Goal: Information Seeking & Learning: Learn about a topic

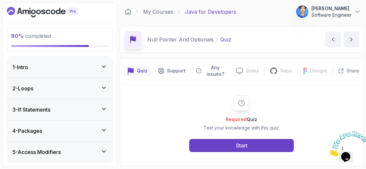
scroll to position [395, 0]
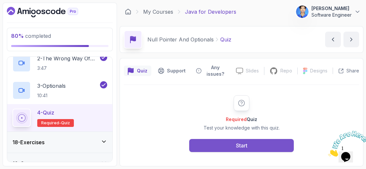
click at [198, 148] on button "Start" at bounding box center [241, 145] width 104 height 13
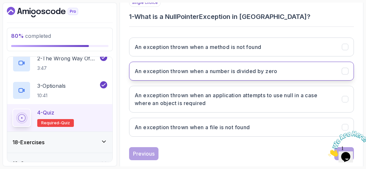
scroll to position [136, 0]
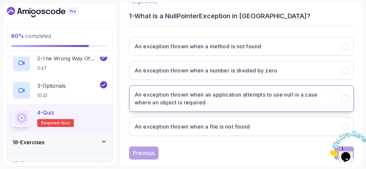
click at [246, 105] on button "An exception thrown when an application attempts to use null in a case where an…" at bounding box center [241, 98] width 225 height 27
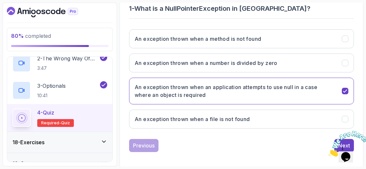
scroll to position [145, 0]
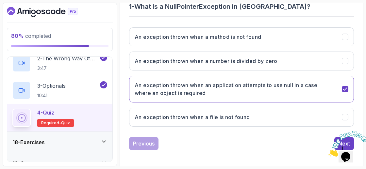
click at [328, 152] on icon "Close" at bounding box center [328, 155] width 0 height 6
click at [338, 139] on button "Next" at bounding box center [344, 143] width 20 height 13
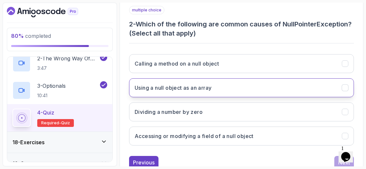
scroll to position [146, 0]
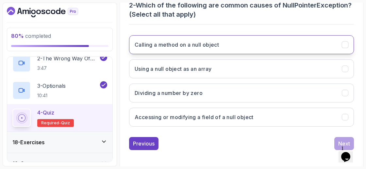
click at [228, 51] on button "Calling a method on a null object" at bounding box center [241, 44] width 225 height 19
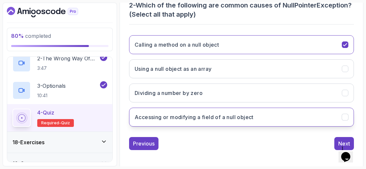
click at [239, 120] on button "Accessing or modifying a field of a null object" at bounding box center [241, 117] width 225 height 19
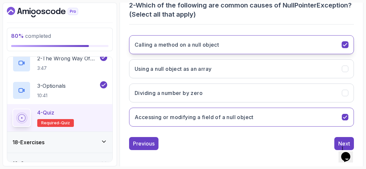
click at [337, 39] on button "Calling a method on a null object" at bounding box center [241, 44] width 225 height 19
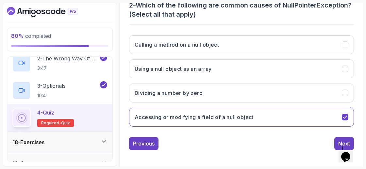
click at [341, 146] on div "1 Opens Chat This icon Opens the chat window." at bounding box center [349, 149] width 16 height 6
click at [335, 143] on button "Next" at bounding box center [344, 143] width 20 height 13
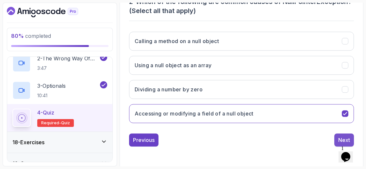
scroll to position [137, 0]
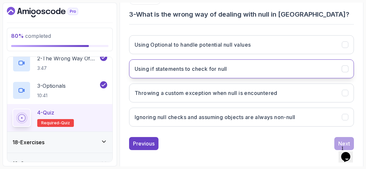
click at [200, 71] on h3 "Using if statements to check for null" at bounding box center [181, 69] width 92 height 8
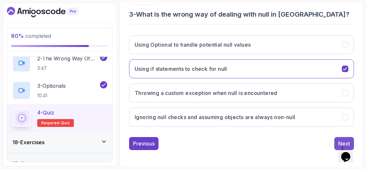
click at [344, 137] on button "Next" at bounding box center [344, 143] width 20 height 13
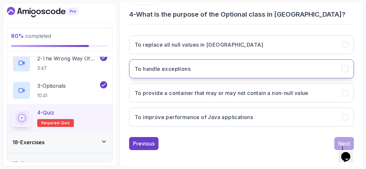
click at [237, 76] on button "To handle exceptions" at bounding box center [241, 68] width 225 height 19
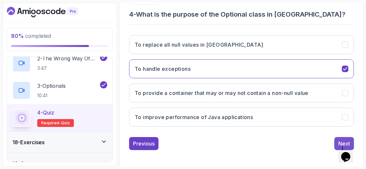
click at [337, 140] on button "Next" at bounding box center [344, 143] width 20 height 13
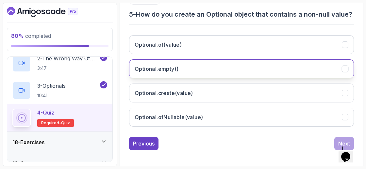
click at [283, 78] on button "Optional.empty()" at bounding box center [241, 68] width 225 height 19
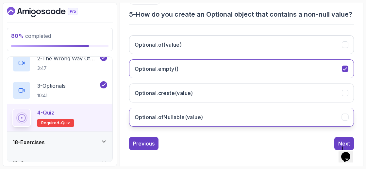
click at [296, 127] on button "Optional.ofNullable(value)" at bounding box center [241, 117] width 225 height 19
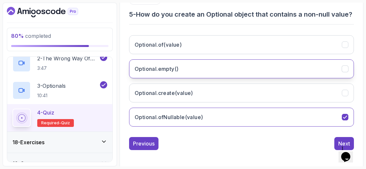
click at [301, 78] on button "Optional.empty()" at bounding box center [241, 68] width 225 height 19
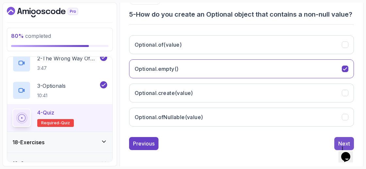
click at [335, 146] on button "Next" at bounding box center [344, 143] width 20 height 13
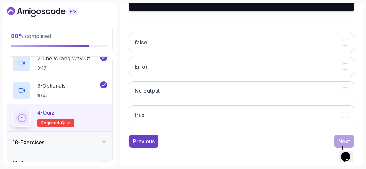
scroll to position [214, 0]
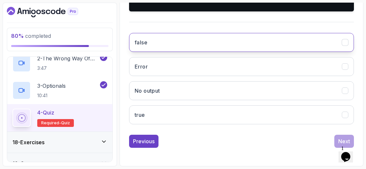
click at [260, 47] on button "false" at bounding box center [241, 42] width 225 height 19
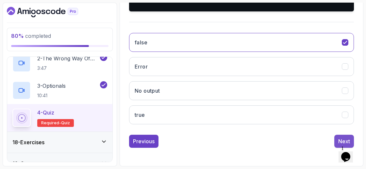
click at [346, 140] on div "Next" at bounding box center [344, 141] width 12 height 8
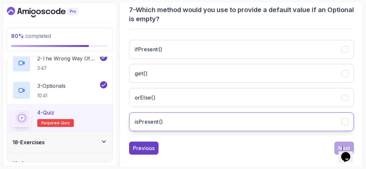
scroll to position [144, 0]
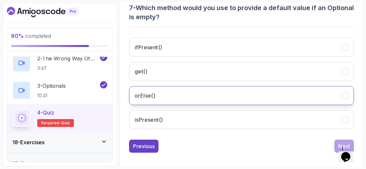
click at [179, 97] on button "orElse()" at bounding box center [241, 95] width 225 height 19
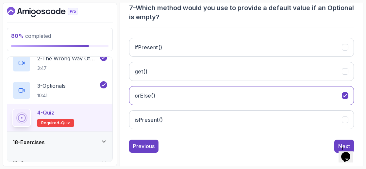
scroll to position [146, 0]
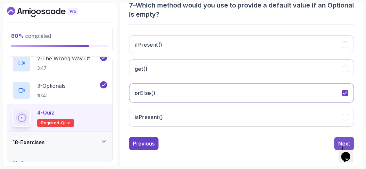
click at [338, 141] on div "Next" at bounding box center [344, 144] width 12 height 8
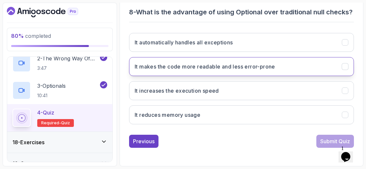
click at [261, 70] on h3 "It makes the code more readable and less error-prone" at bounding box center [205, 67] width 140 height 8
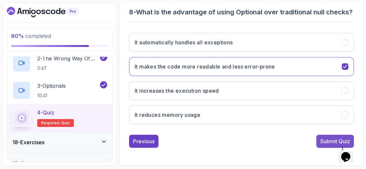
click at [327, 144] on div "Submit Quiz" at bounding box center [335, 141] width 30 height 8
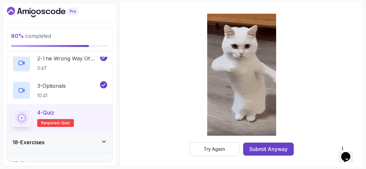
scroll to position [149, 0]
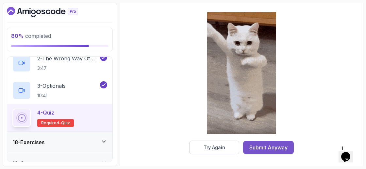
click at [272, 146] on div "Submit Anyway" at bounding box center [268, 148] width 38 height 8
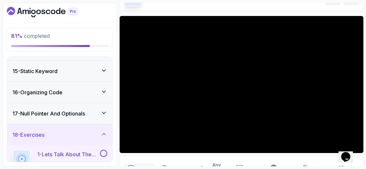
scroll to position [42, 0]
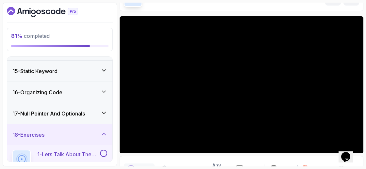
click at [41, 16] on icon "Dashboard" at bounding box center [42, 12] width 71 height 10
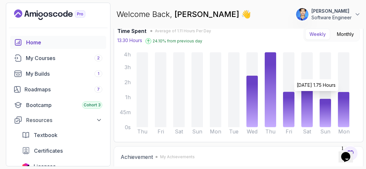
scroll to position [53, 0]
